Goal: Transaction & Acquisition: Purchase product/service

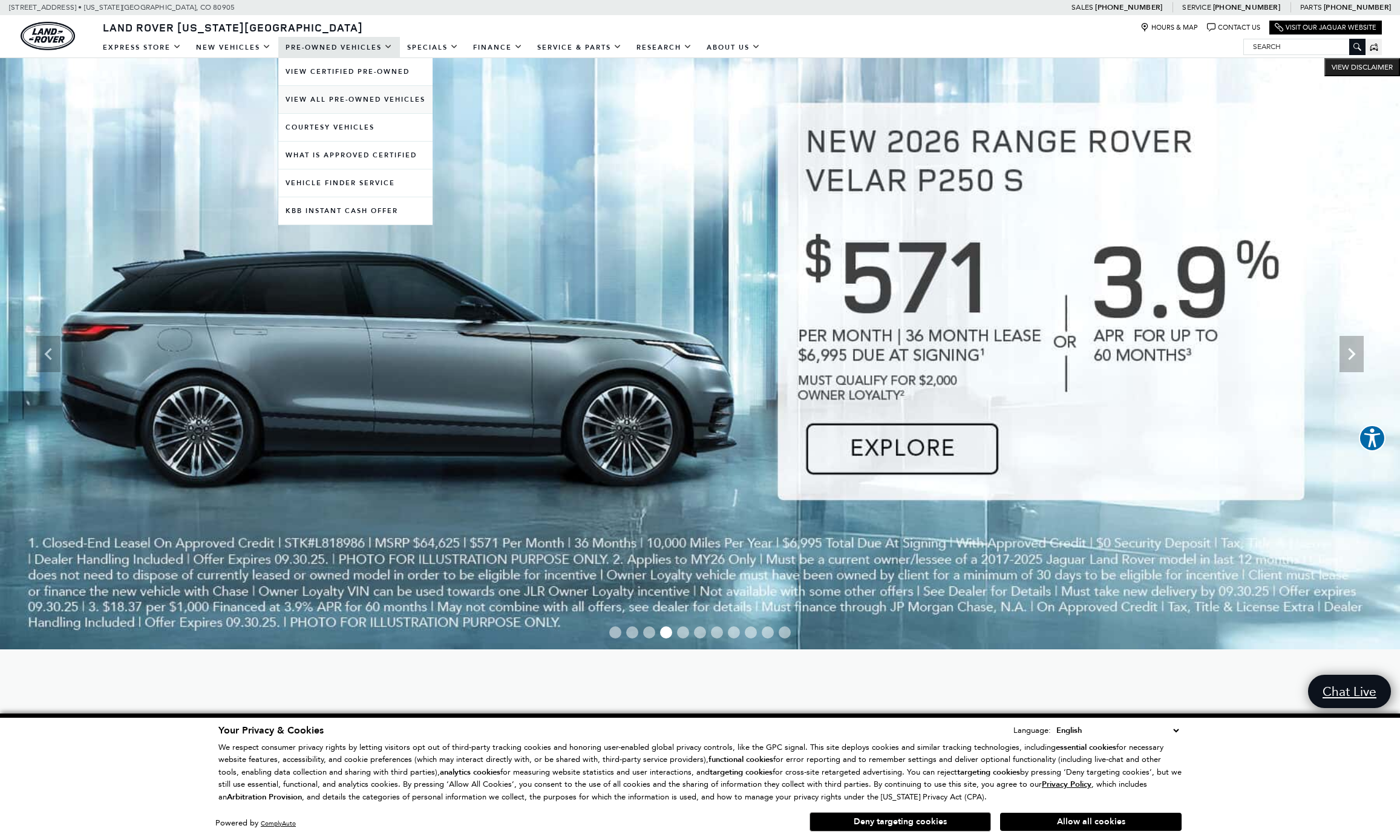
click at [355, 99] on link "View All Pre-Owned Vehicles" at bounding box center [355, 100] width 154 height 27
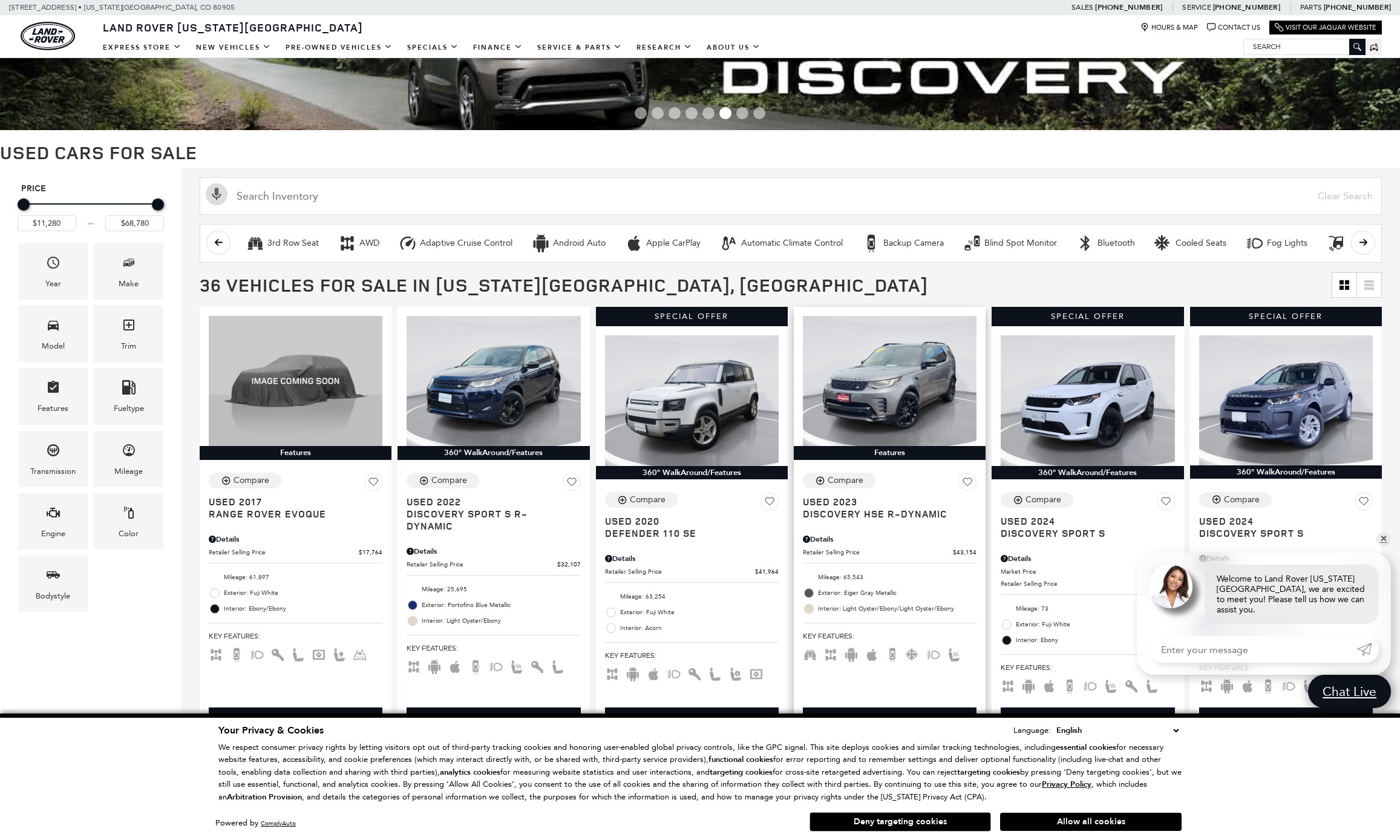
scroll to position [92, 0]
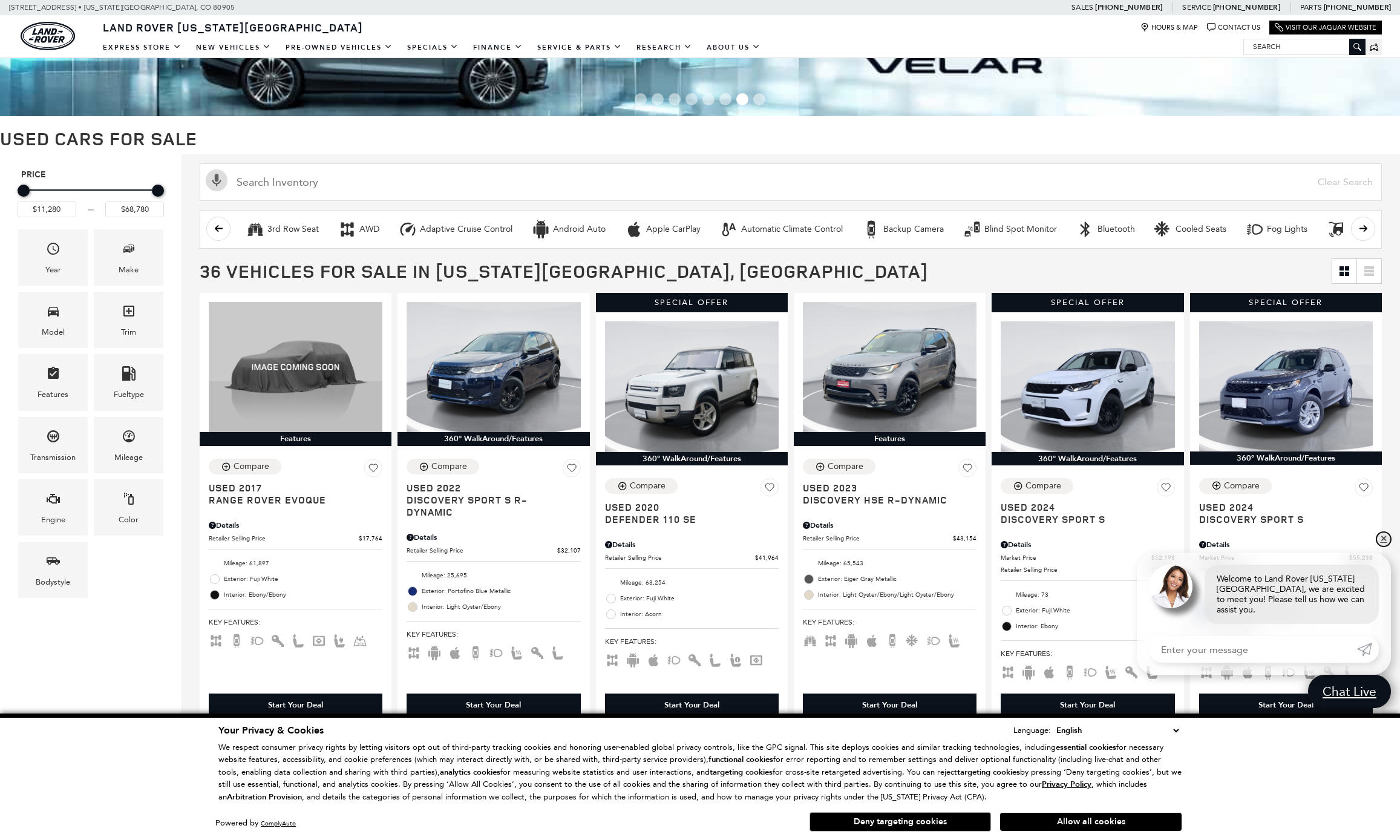
click at [1386, 546] on link "✕" at bounding box center [1384, 539] width 14 height 14
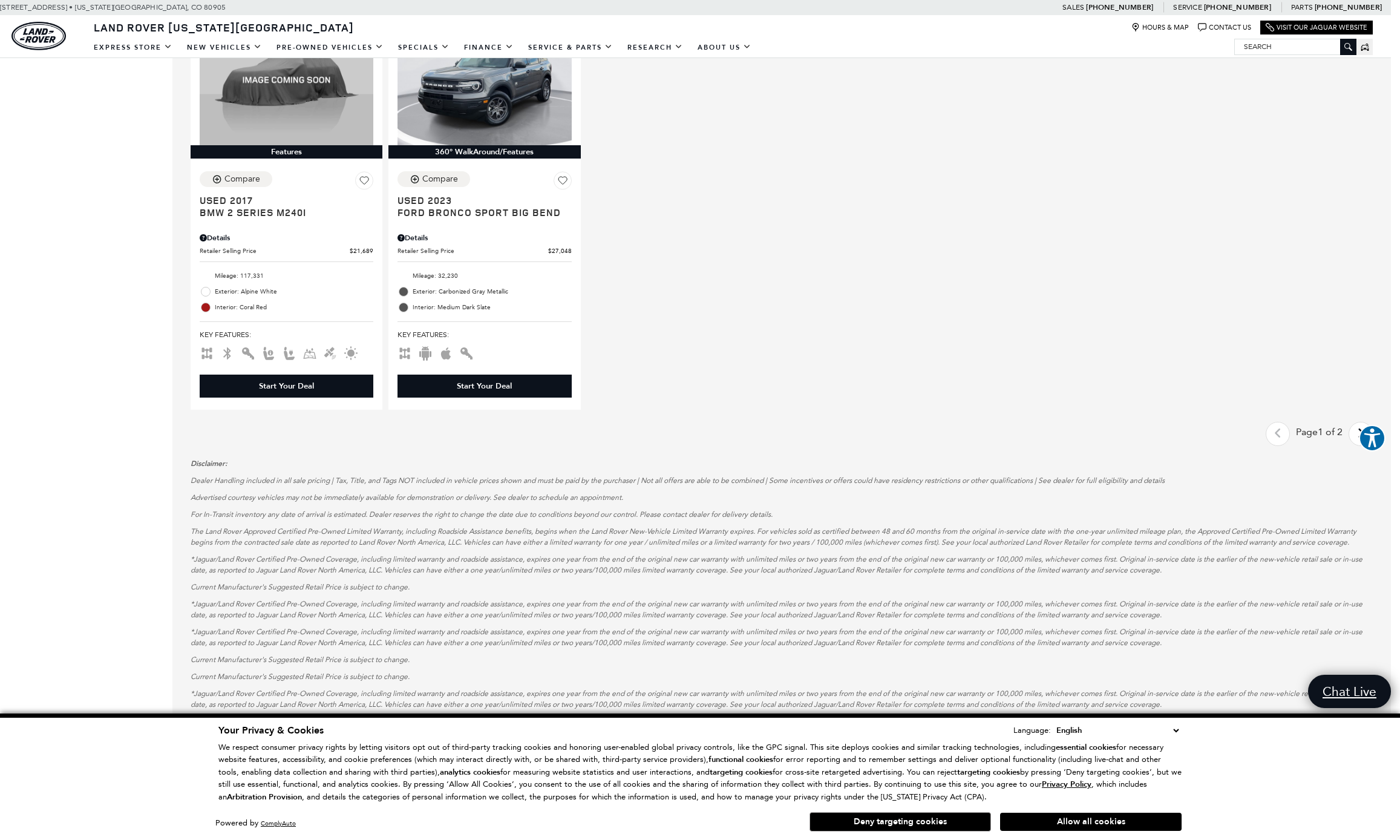
scroll to position [1706, 9]
click at [1362, 451] on aside "Explore your accessibility options" at bounding box center [1372, 439] width 26 height 29
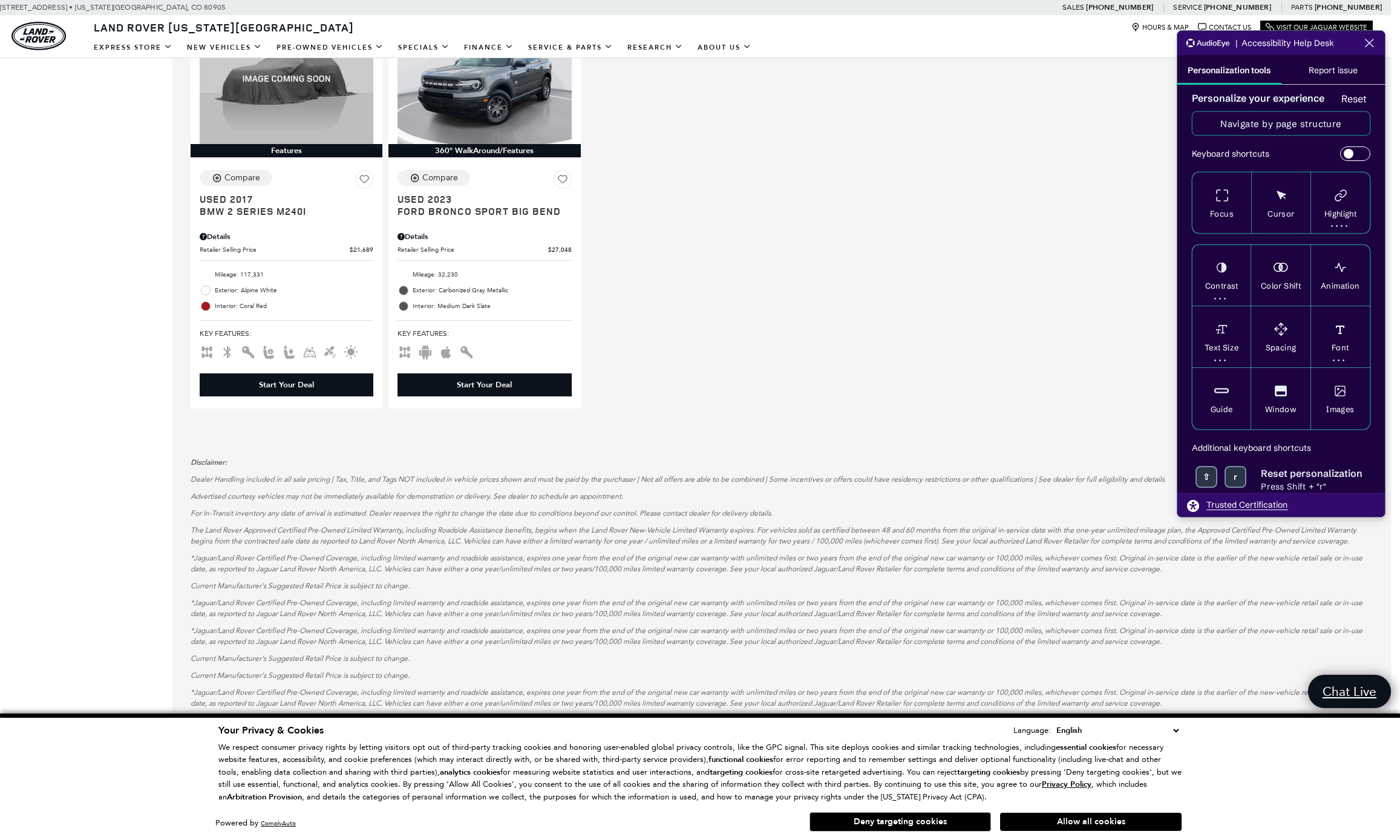
drag, startPoint x: 990, startPoint y: 442, endPoint x: 989, endPoint y: 423, distance: 19.0
click at [990, 439] on div "Last - Page Page 1 of 2 Next - Page Disclaimer: Dealer Handling included in all…" at bounding box center [781, 640] width 1219 height 458
drag, startPoint x: 983, startPoint y: 367, endPoint x: 977, endPoint y: 323, distance: 44.4
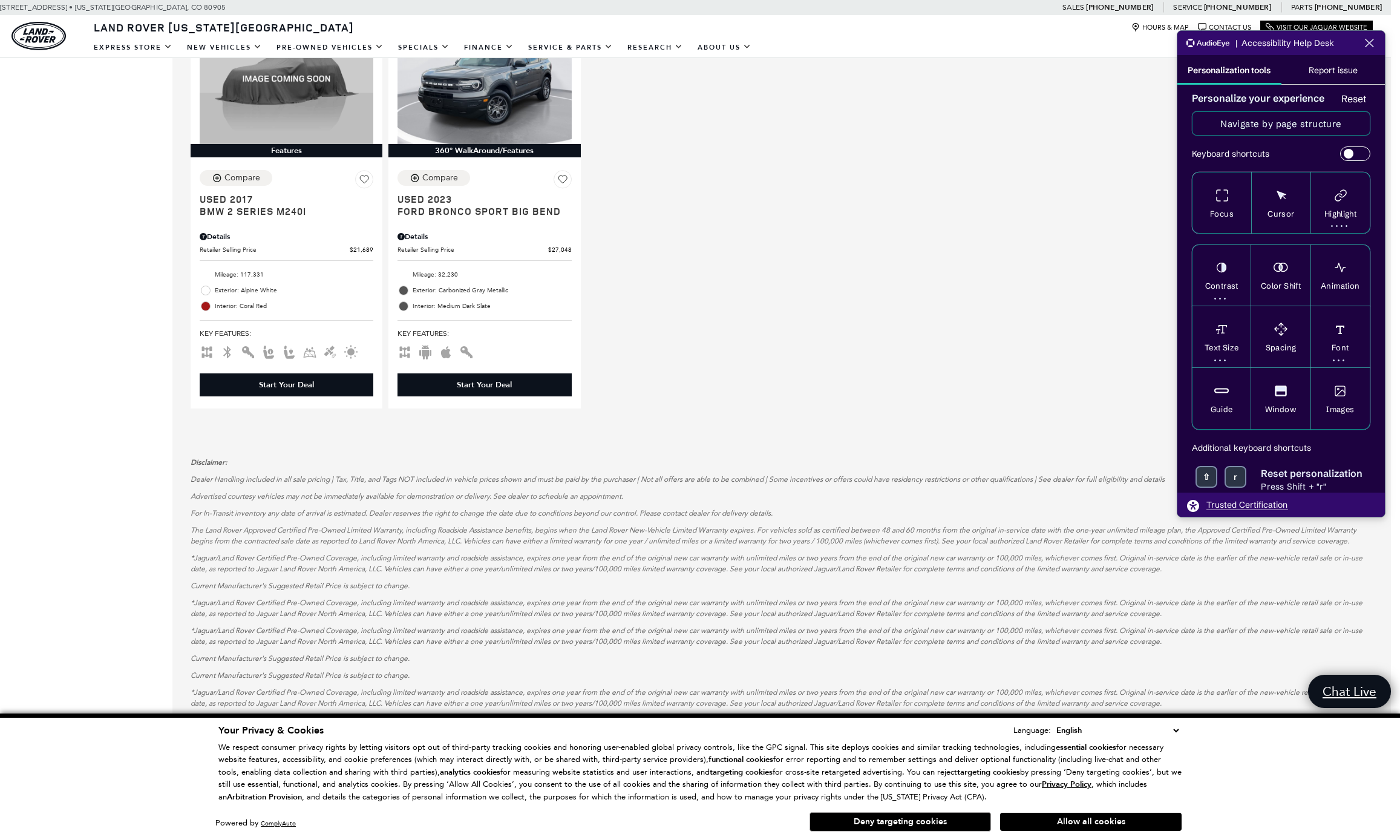
drag, startPoint x: 1371, startPoint y: 42, endPoint x: 1364, endPoint y: 73, distance: 31.8
click at [1370, 42] on icon "Close the AudioEye toolbar" at bounding box center [1369, 43] width 14 height 14
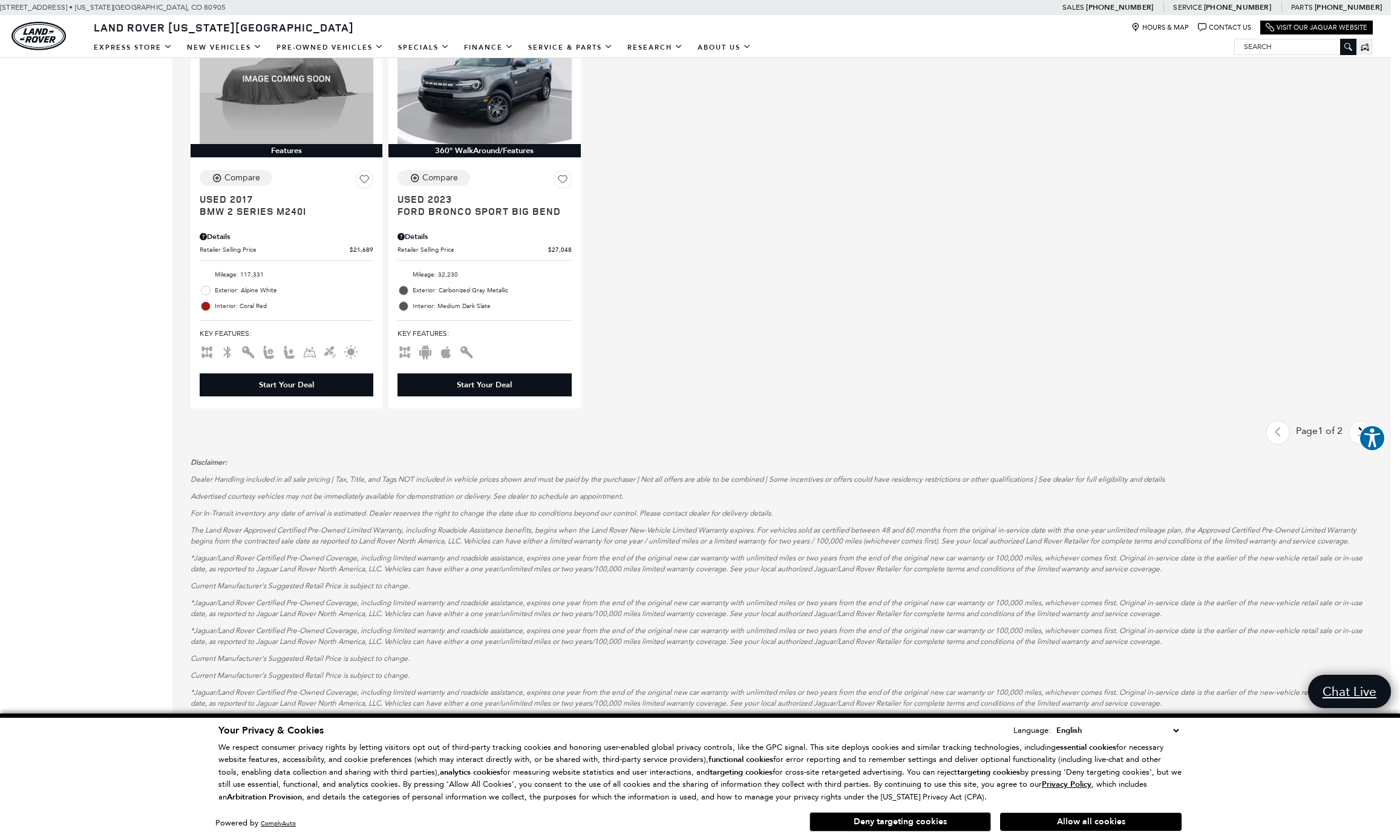
click at [1338, 444] on div "Page 1 of 2" at bounding box center [1319, 432] width 59 height 24
click at [1357, 444] on link "Next - Page" at bounding box center [1361, 432] width 26 height 21
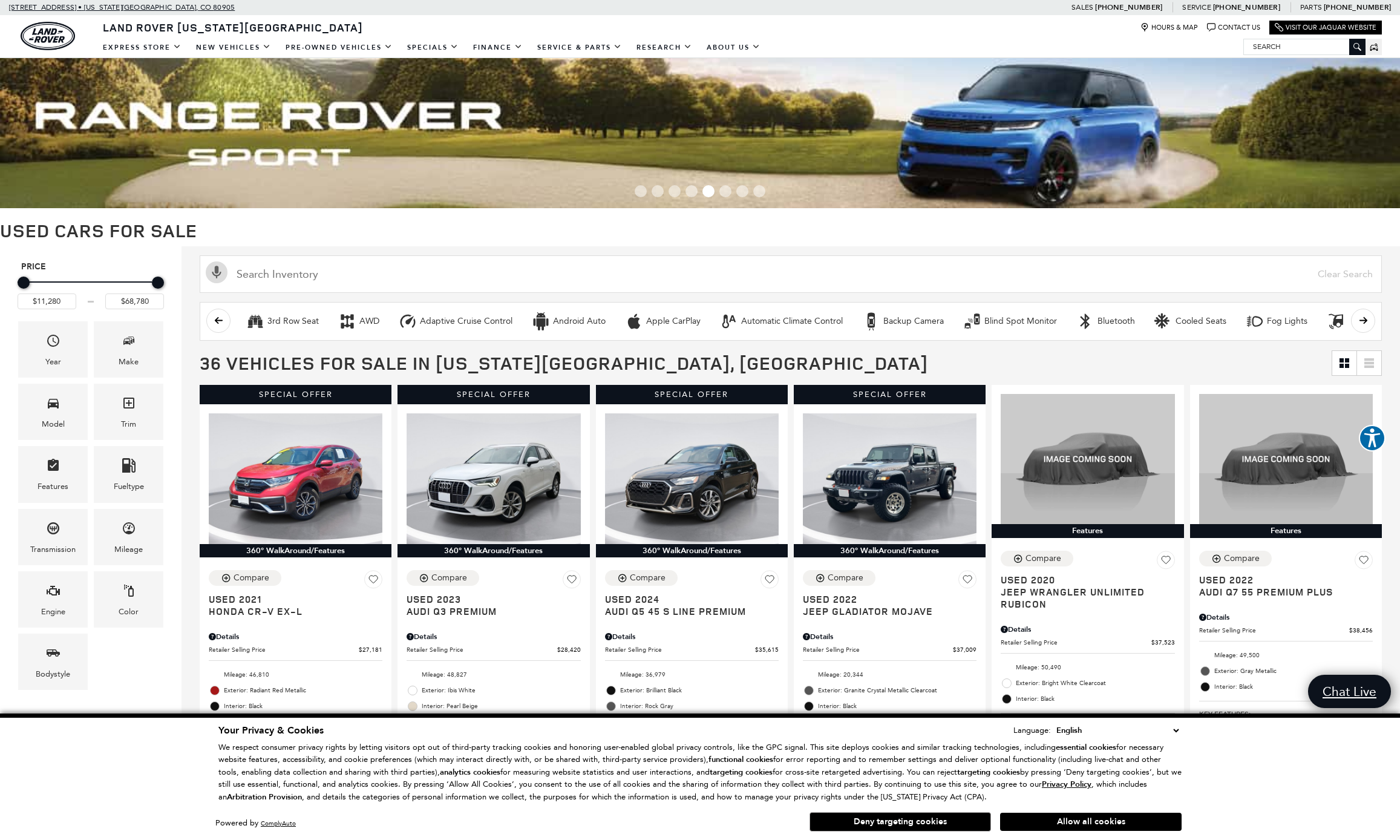
scroll to position [1706, 9]
